Goal: Transaction & Acquisition: Purchase product/service

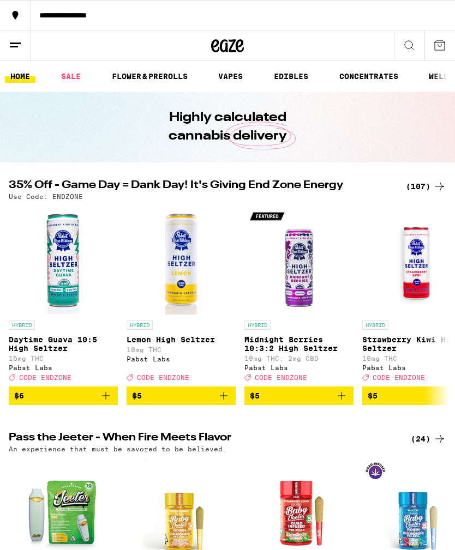
click at [411, 46] on icon at bounding box center [408, 45] width 13 height 13
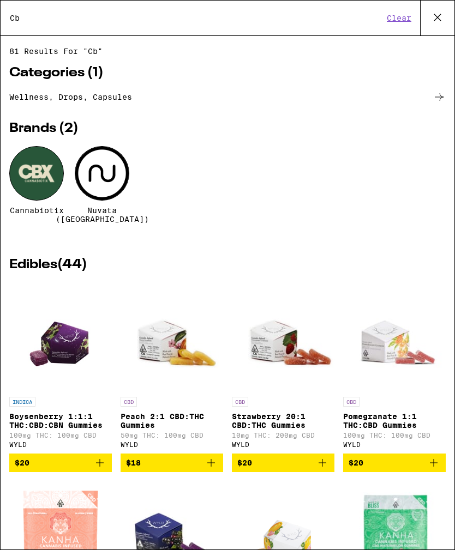
type input "Cb"
click at [44, 176] on div at bounding box center [36, 173] width 55 height 55
